Goal: Book appointment/travel/reservation

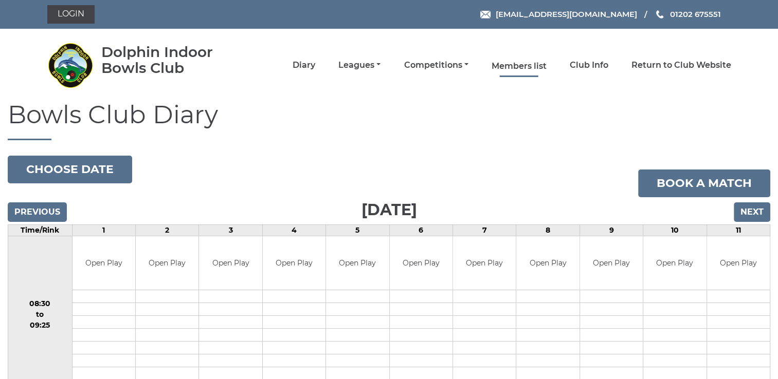
drag, startPoint x: 0, startPoint y: 0, endPoint x: 510, endPoint y: 68, distance: 514.9
click at [510, 68] on link "Members list" at bounding box center [518, 66] width 55 height 11
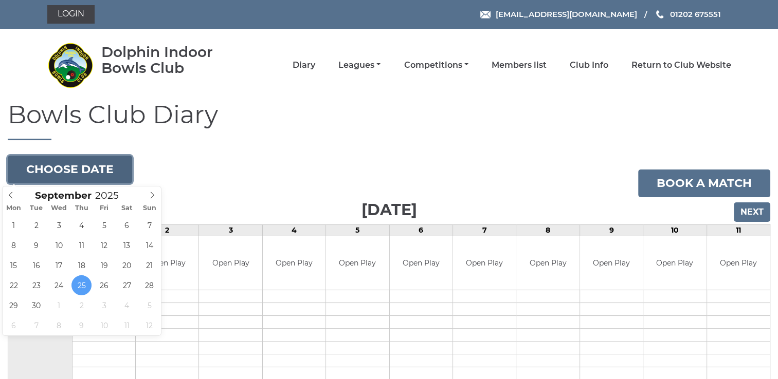
click at [92, 167] on button "Choose date" at bounding box center [70, 170] width 124 height 28
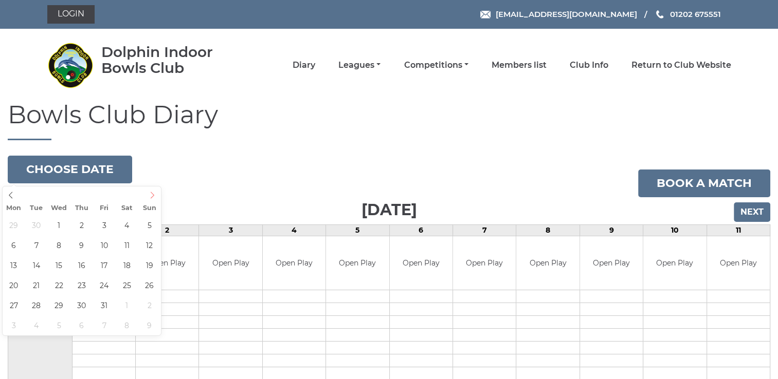
click at [151, 194] on icon at bounding box center [152, 195] width 7 height 7
type input "2025-11-04"
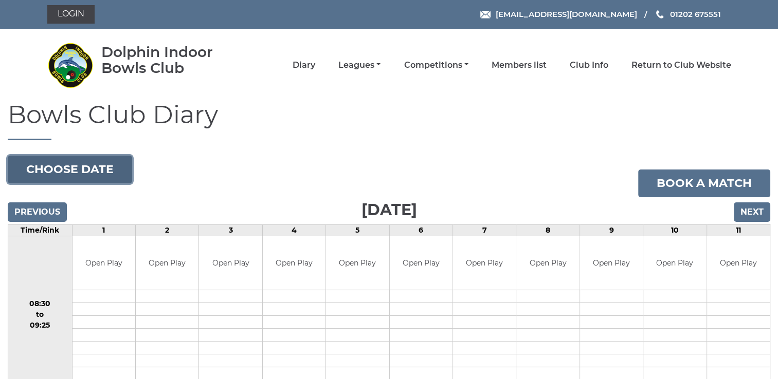
click at [71, 171] on button "Choose date" at bounding box center [70, 170] width 124 height 28
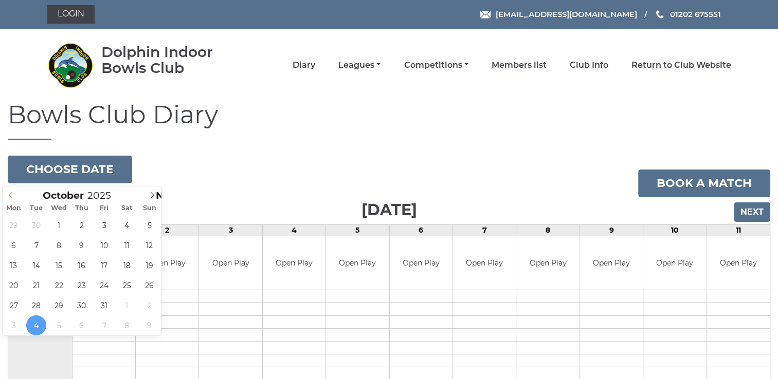
click at [10, 193] on icon at bounding box center [10, 195] width 7 height 7
type input "2025-10-11"
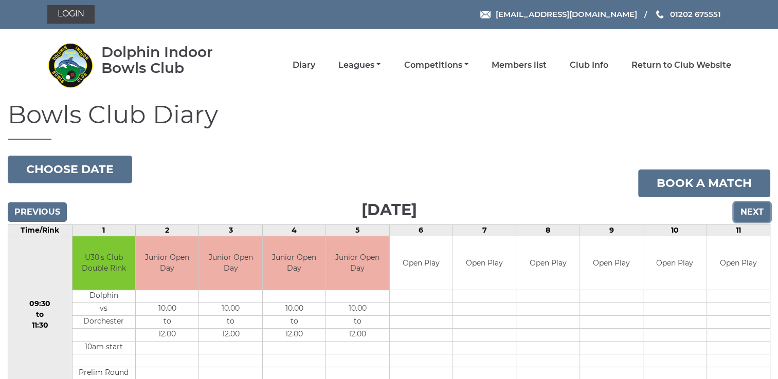
click at [751, 210] on input "Next" at bounding box center [751, 213] width 36 height 20
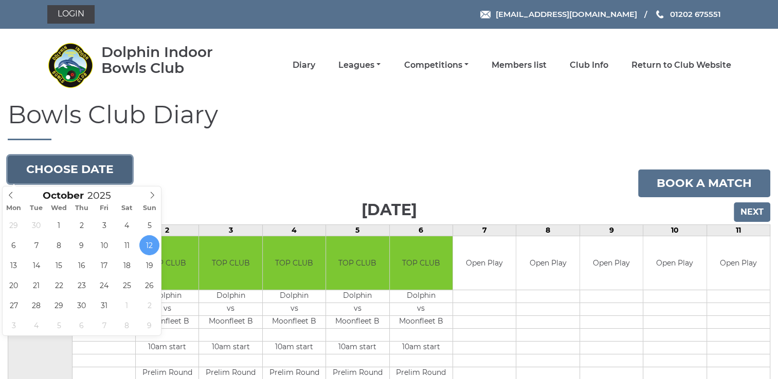
click at [68, 168] on button "Choose date" at bounding box center [70, 170] width 124 height 28
type input "2025-10-18"
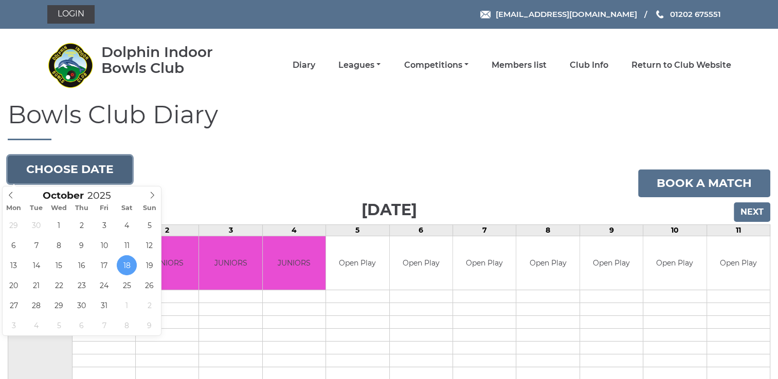
click at [80, 163] on button "Choose date" at bounding box center [70, 170] width 124 height 28
type input "2025-10-19"
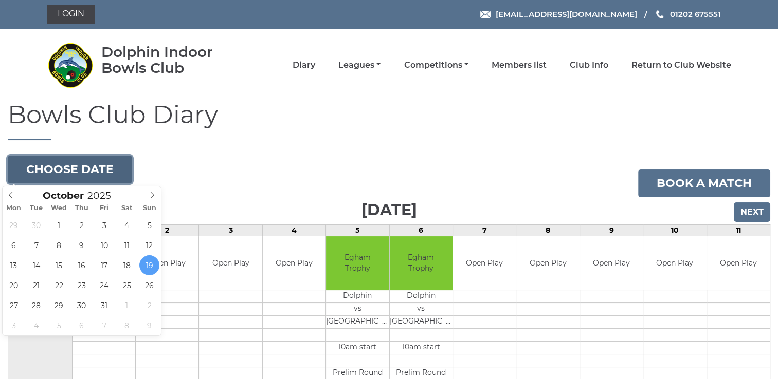
click at [81, 168] on button "Choose date" at bounding box center [70, 170] width 124 height 28
type input "[DATE]"
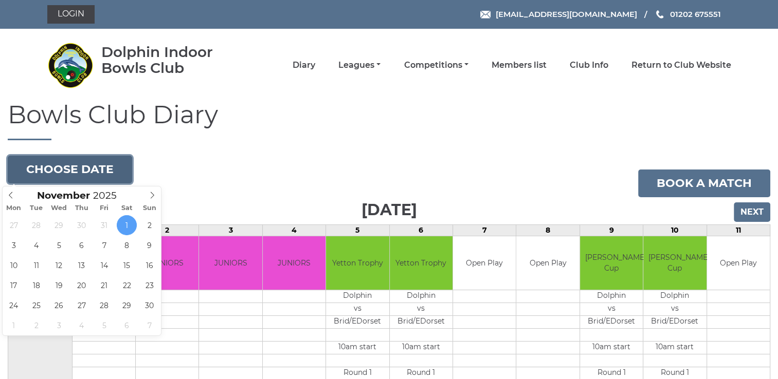
click at [75, 163] on button "Choose date" at bounding box center [70, 170] width 124 height 28
type input "[DATE]"
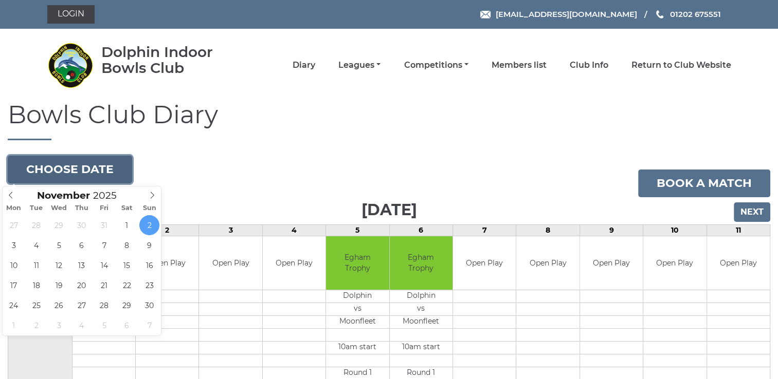
click at [88, 169] on button "Choose date" at bounding box center [70, 170] width 124 height 28
